Goal: Complete application form

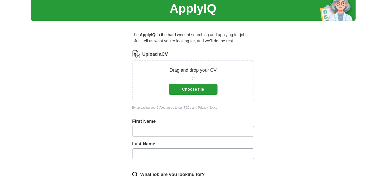
scroll to position [25, 0]
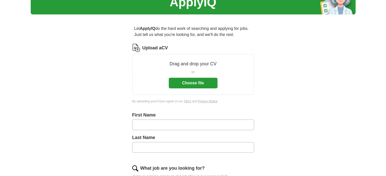
click at [198, 83] on button "Choose file" at bounding box center [193, 83] width 49 height 11
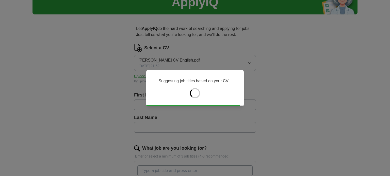
type input "*******"
type input "*****"
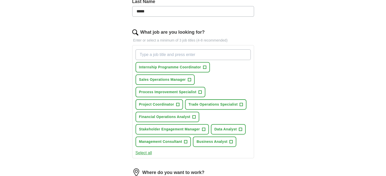
scroll to position [152, 0]
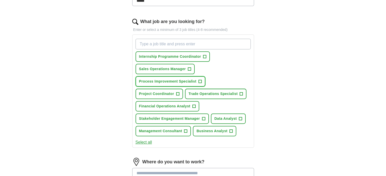
click at [199, 80] on span "+" at bounding box center [199, 82] width 3 height 4
click at [230, 130] on span "+" at bounding box center [231, 131] width 3 height 4
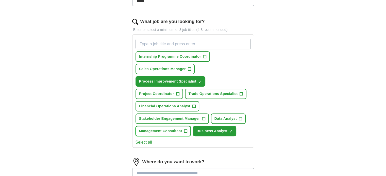
click at [183, 129] on button "Management Consultant +" at bounding box center [163, 131] width 56 height 10
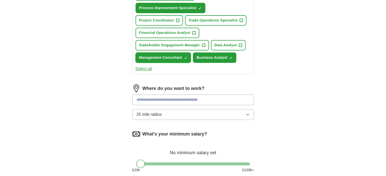
scroll to position [228, 0]
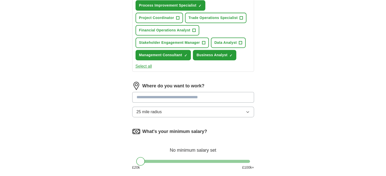
click at [197, 95] on input at bounding box center [193, 97] width 122 height 11
click at [223, 112] on button "25 mile radius" at bounding box center [193, 112] width 122 height 11
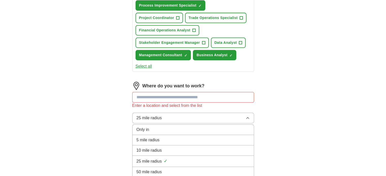
click at [237, 97] on input at bounding box center [193, 97] width 122 height 11
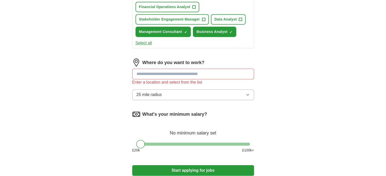
scroll to position [243, 0]
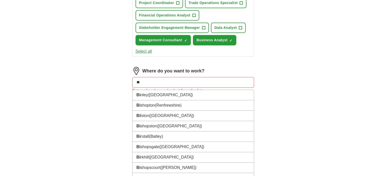
type input "*"
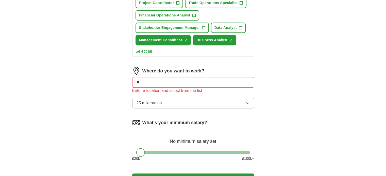
type input "*"
type input "**"
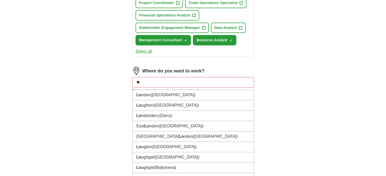
drag, startPoint x: 161, startPoint y: 81, endPoint x: 156, endPoint y: 85, distance: 5.9
click at [160, 81] on input "**" at bounding box center [193, 82] width 122 height 11
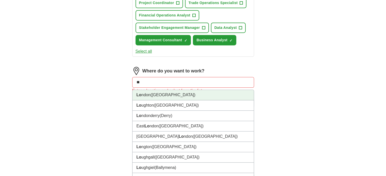
click at [158, 90] on li "Lo ndon ([GEOGRAPHIC_DATA])" at bounding box center [192, 95] width 121 height 10
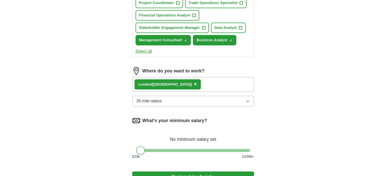
click at [175, 100] on button "25 mile radius" at bounding box center [193, 101] width 122 height 11
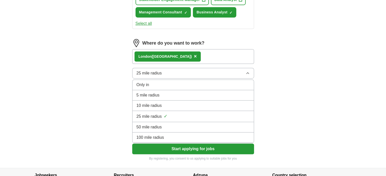
scroll to position [294, 0]
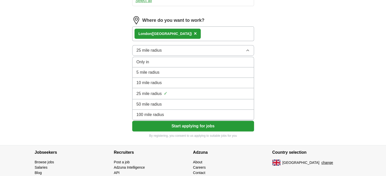
click at [168, 116] on li "100 mile radius" at bounding box center [192, 115] width 121 height 10
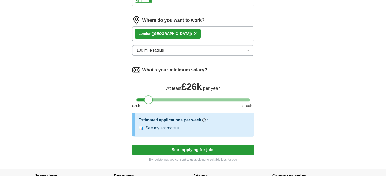
drag, startPoint x: 142, startPoint y: 98, endPoint x: 150, endPoint y: 101, distance: 8.1
click at [150, 101] on div at bounding box center [148, 100] width 9 height 9
